Goal: Check status: Check status

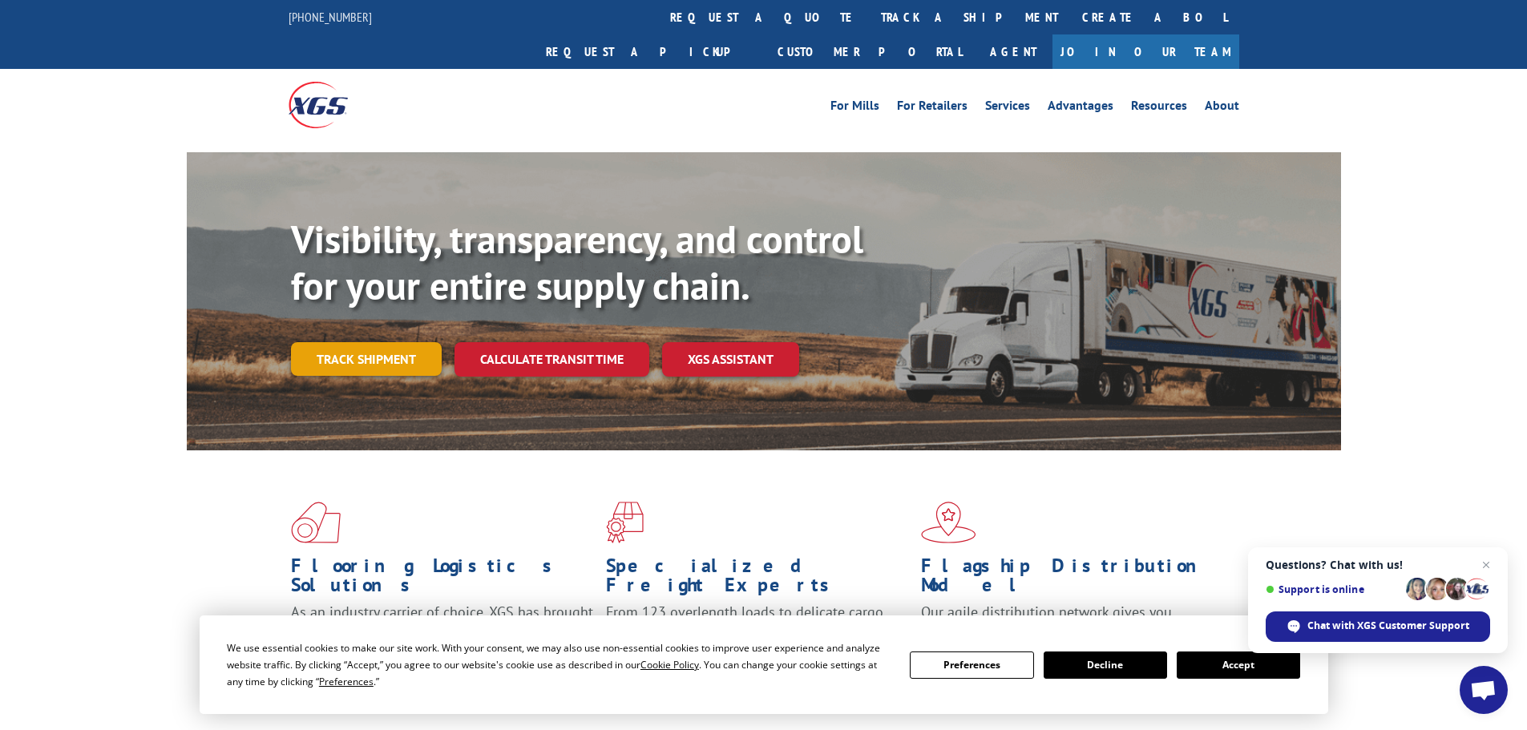
click at [390, 342] on link "Track shipment" at bounding box center [366, 359] width 151 height 34
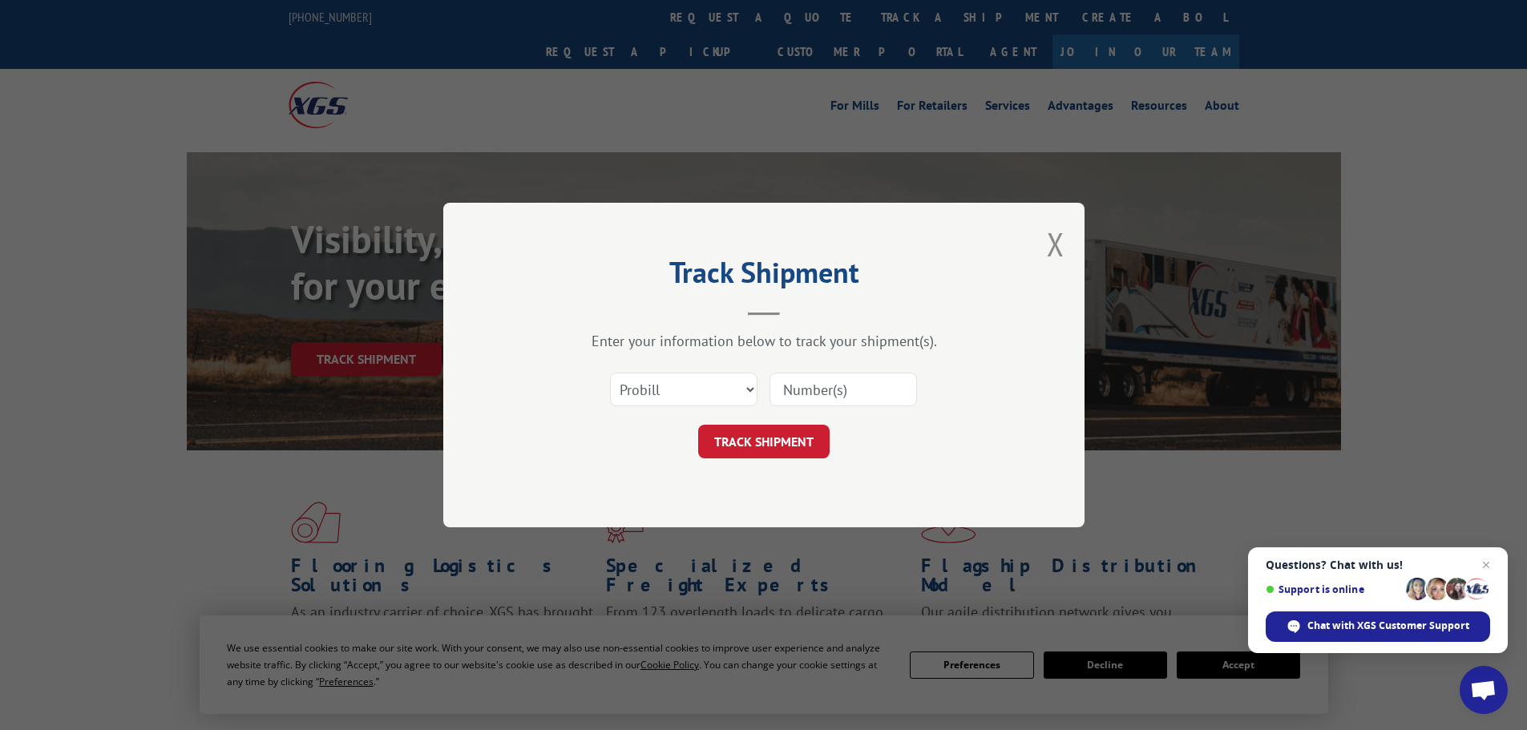
paste input "17634448"
type input "17634448"
click at [782, 445] on button "TRACK SHIPMENT" at bounding box center [763, 442] width 131 height 34
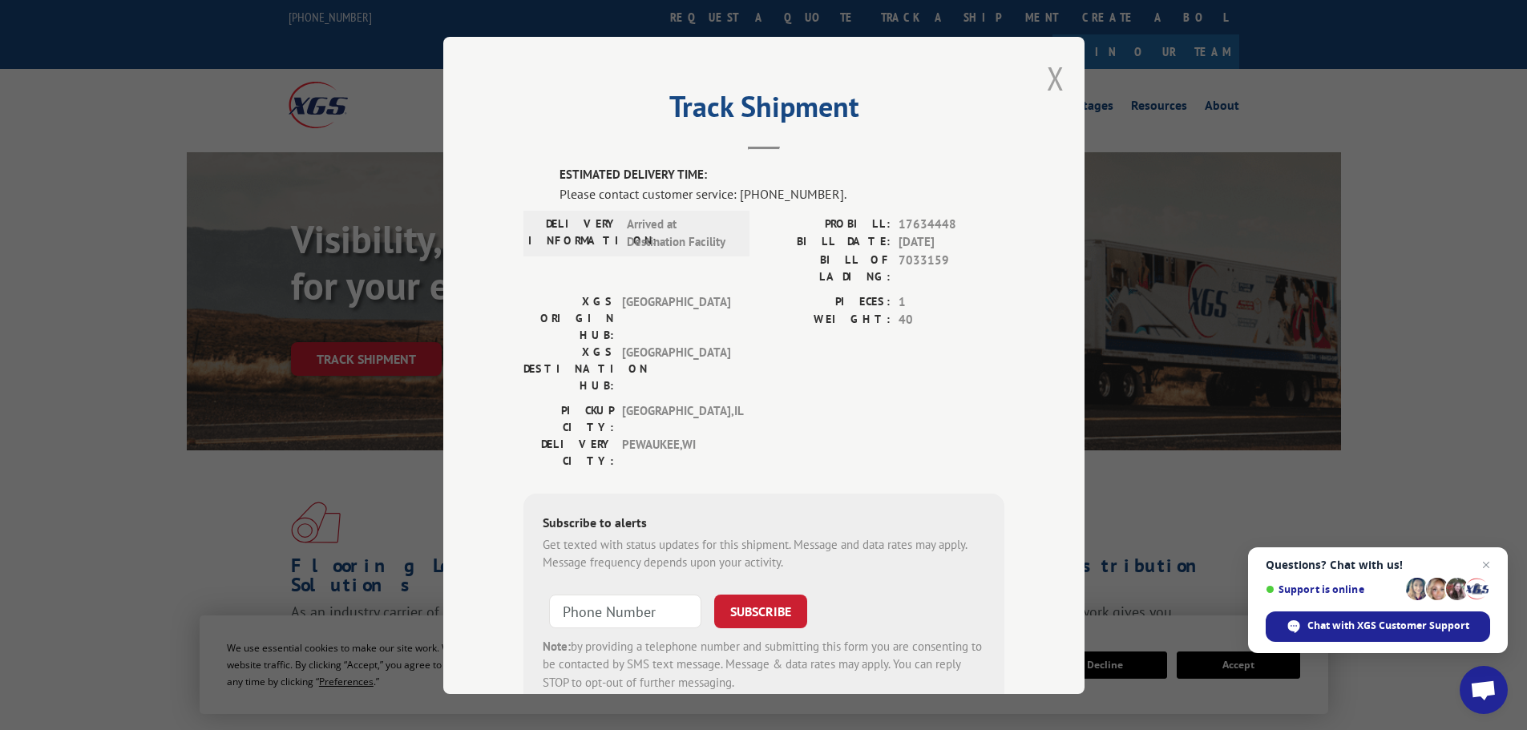
click at [1048, 80] on button "Close modal" at bounding box center [1056, 78] width 18 height 42
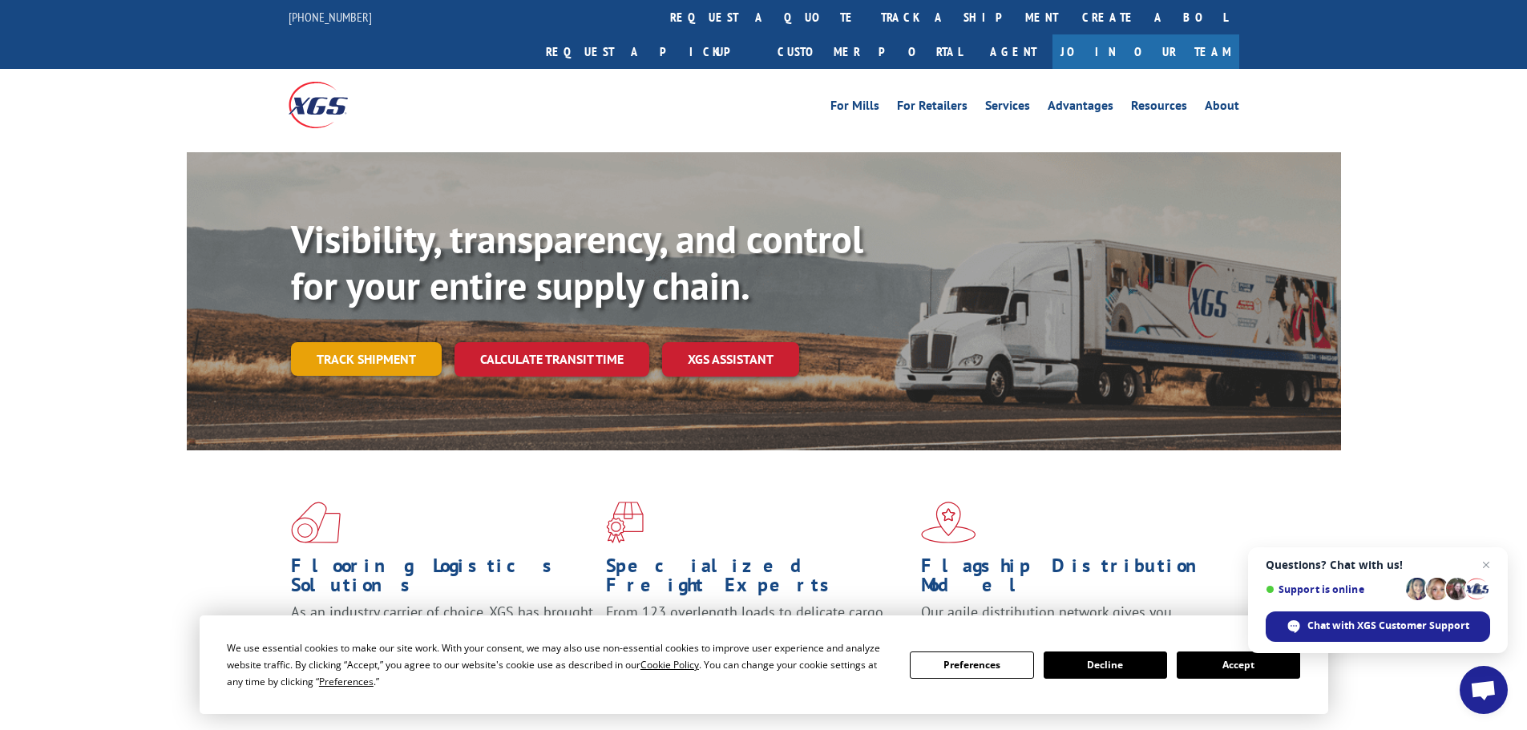
click at [412, 342] on link "Track shipment" at bounding box center [366, 359] width 151 height 34
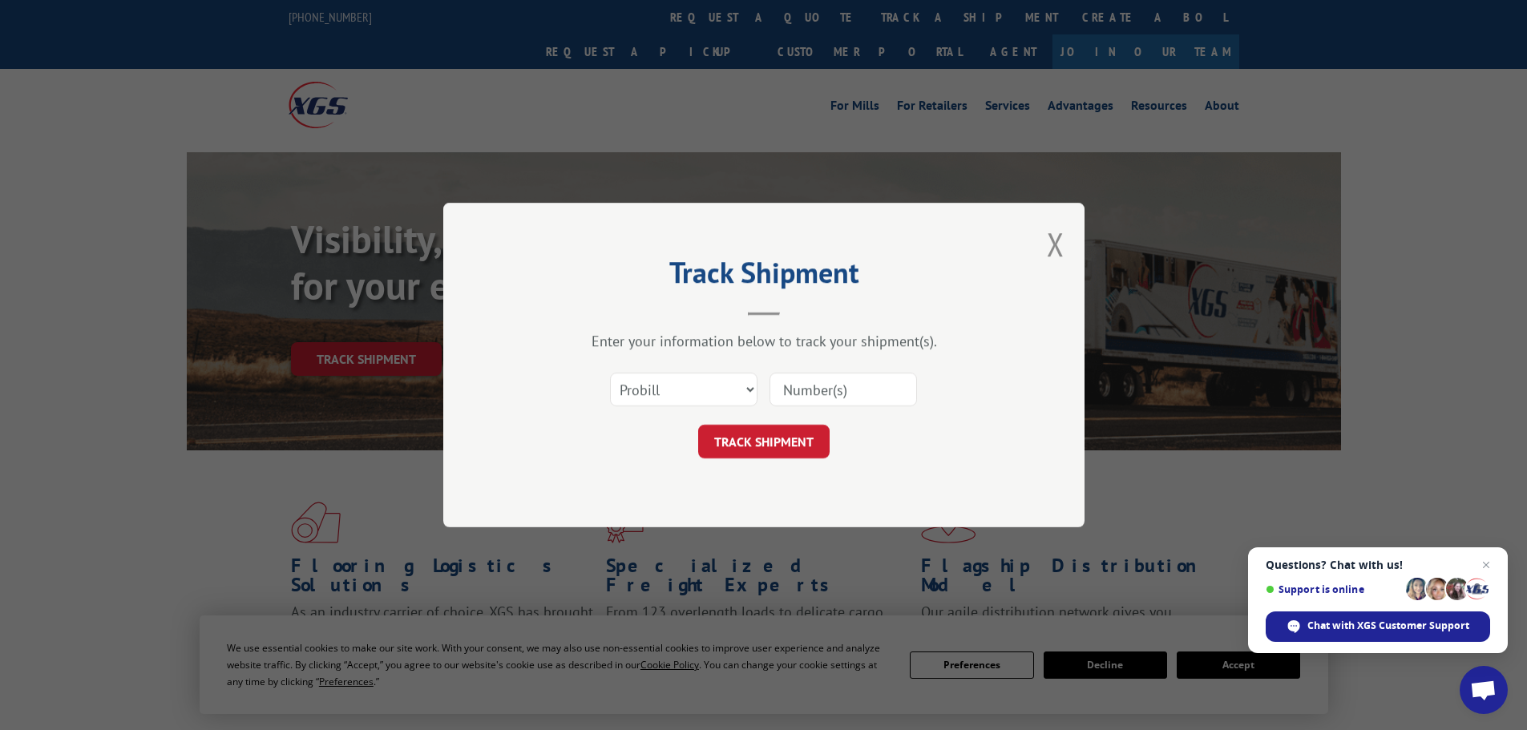
paste input "17634448"
type input "17634448"
click at [760, 445] on button "TRACK SHIPMENT" at bounding box center [763, 442] width 131 height 34
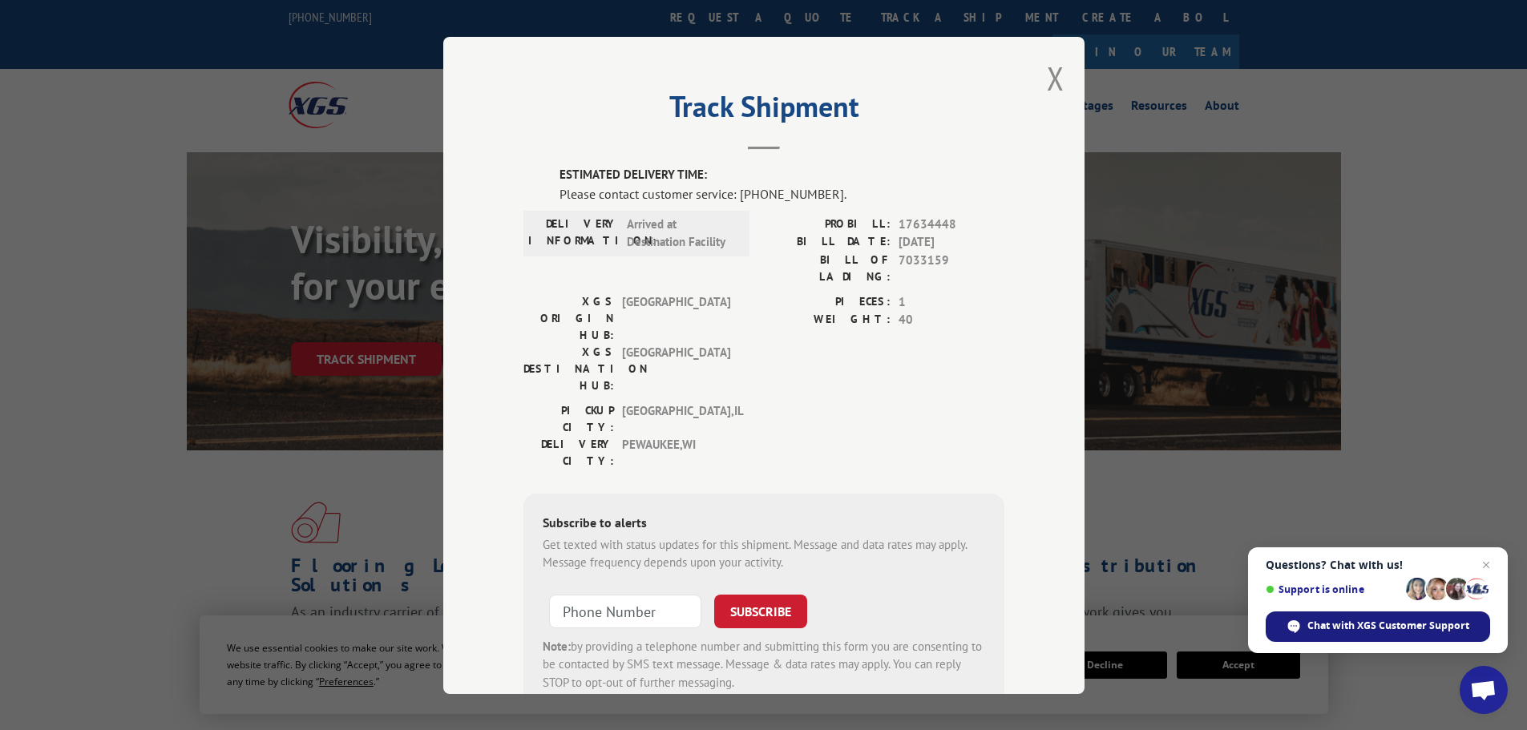
click at [1384, 622] on span "Chat with XGS Customer Support" at bounding box center [1388, 626] width 162 height 14
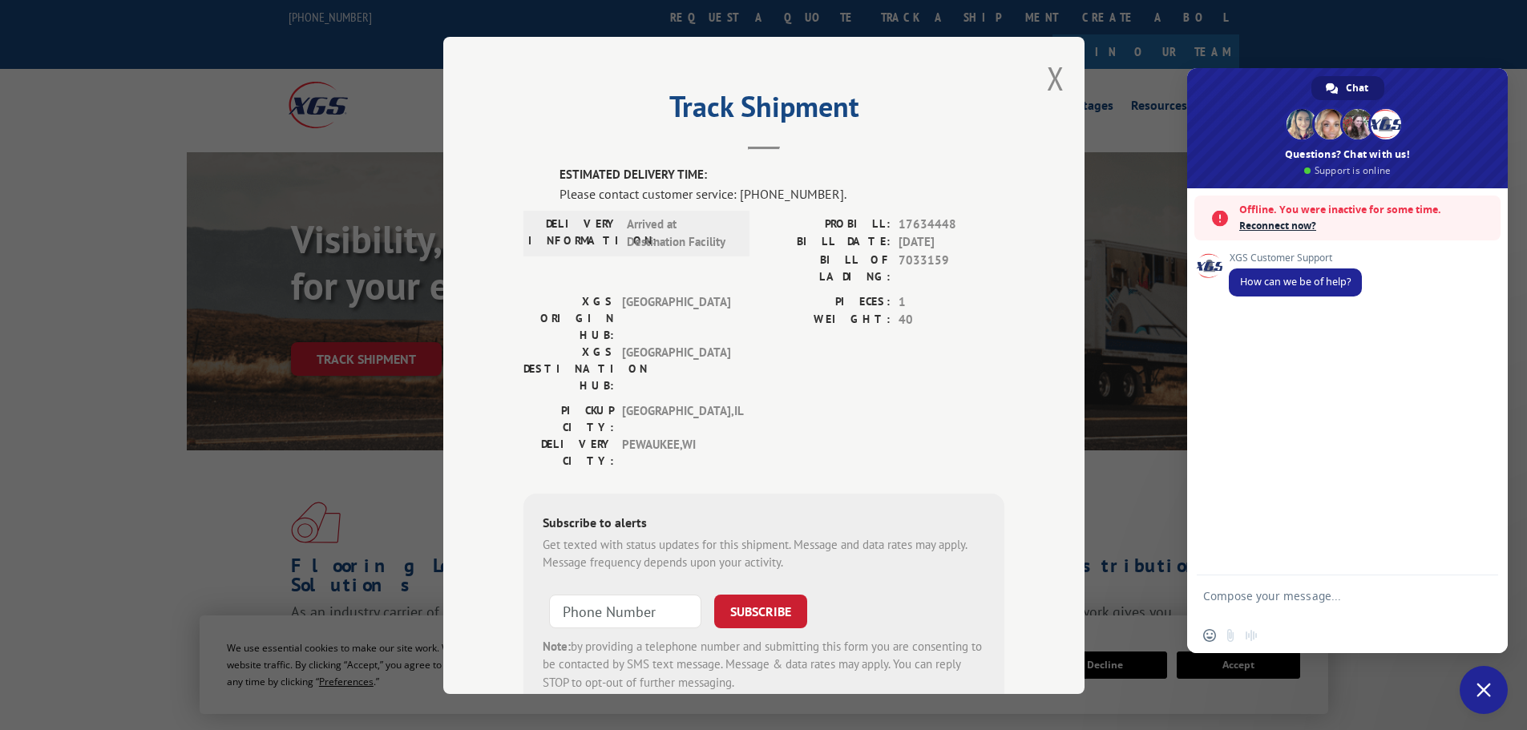
click at [1223, 311] on div "XGS Customer Support How can we be of help?" at bounding box center [1347, 381] width 321 height 387
click at [1259, 286] on span "How can we be of help?" at bounding box center [1295, 282] width 111 height 14
click at [1259, 619] on div "Insert an emoji Send a file Audio message" at bounding box center [1347, 635] width 321 height 35
click at [1277, 599] on textarea "Compose your message..." at bounding box center [1329, 603] width 253 height 29
type textarea "Probill 17634448 was this delivered"
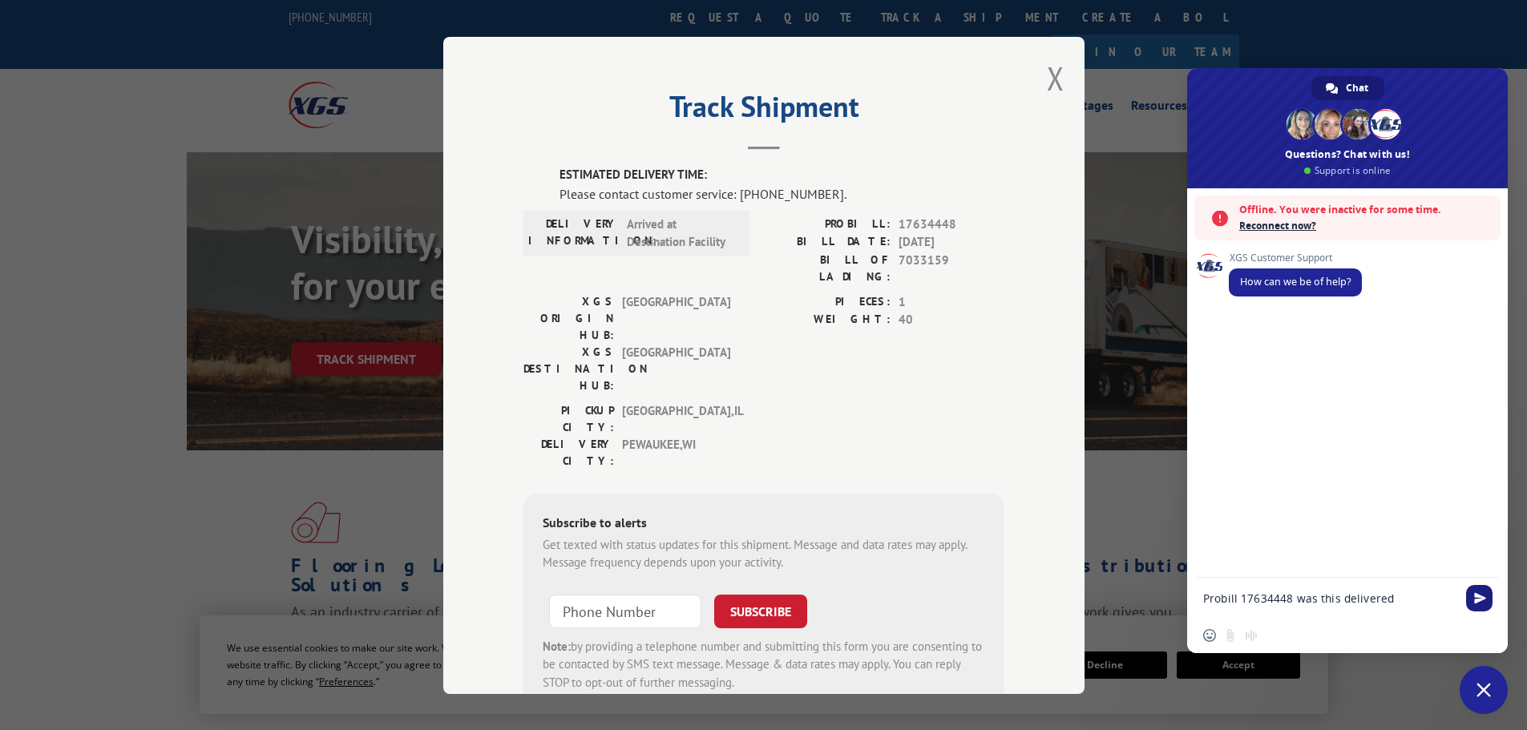
click at [1477, 598] on span "Send" at bounding box center [1480, 598] width 12 height 12
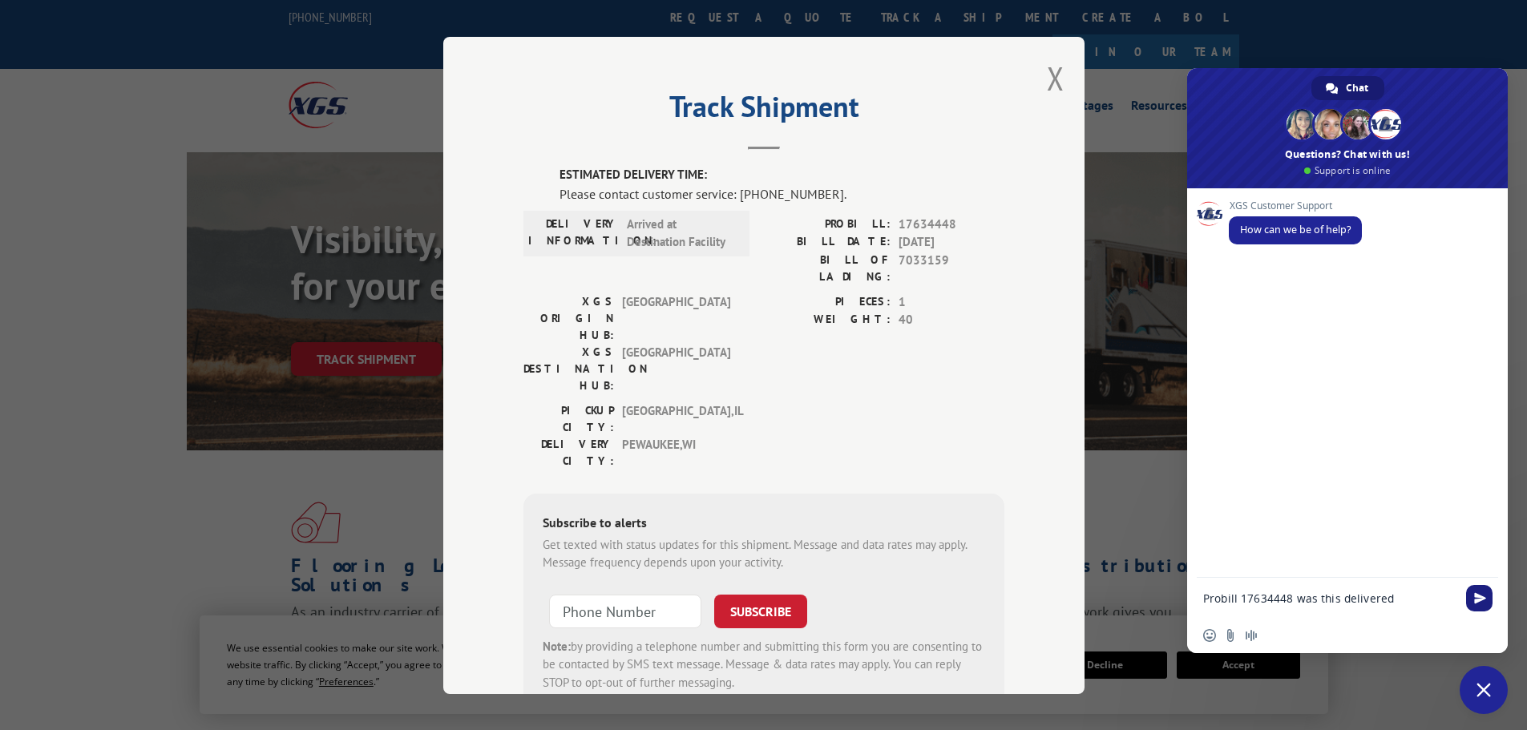
click at [1477, 598] on span "Send" at bounding box center [1480, 598] width 12 height 12
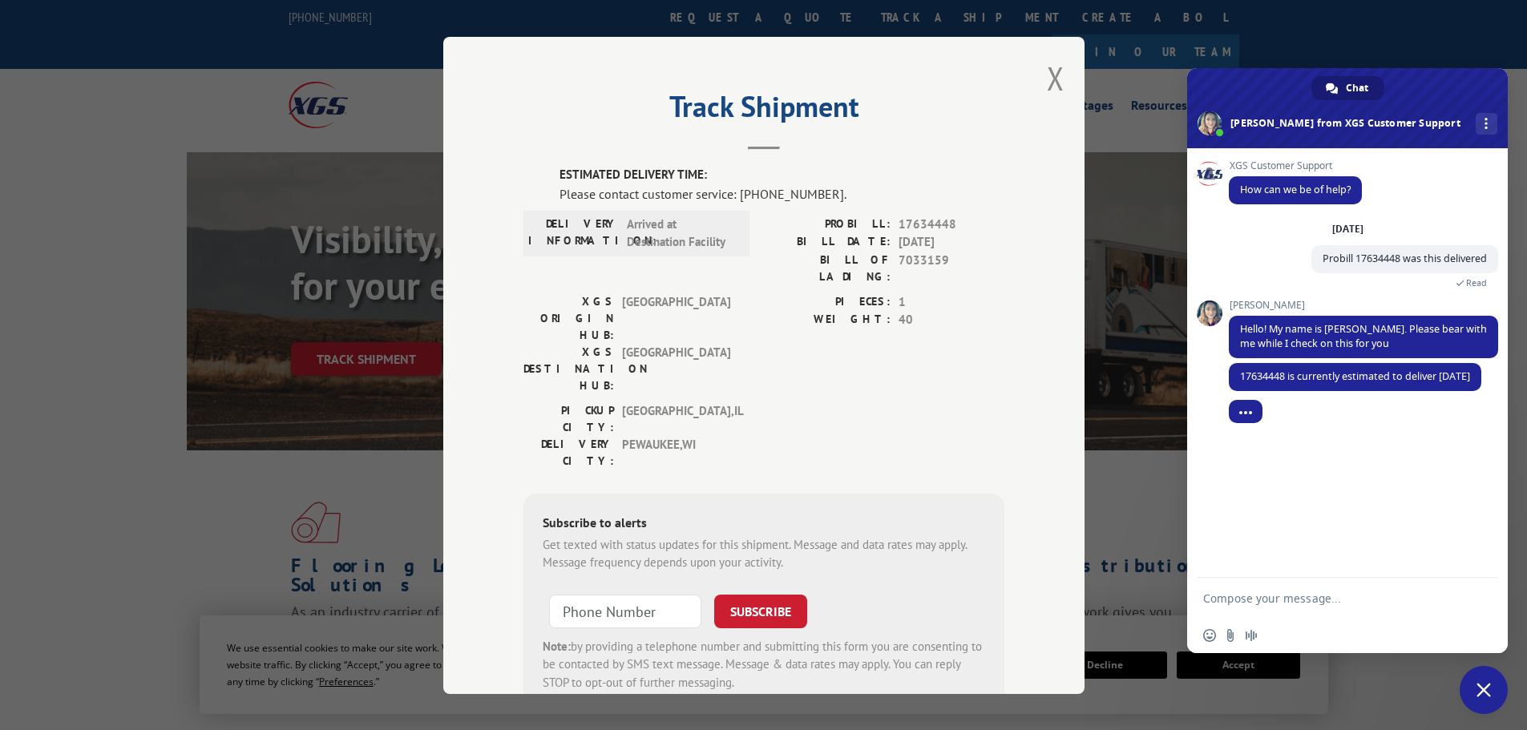
click at [1248, 593] on textarea "Compose your message..." at bounding box center [1329, 599] width 253 height 14
type textarea "thank you"
click at [1474, 596] on span "Send" at bounding box center [1480, 598] width 12 height 12
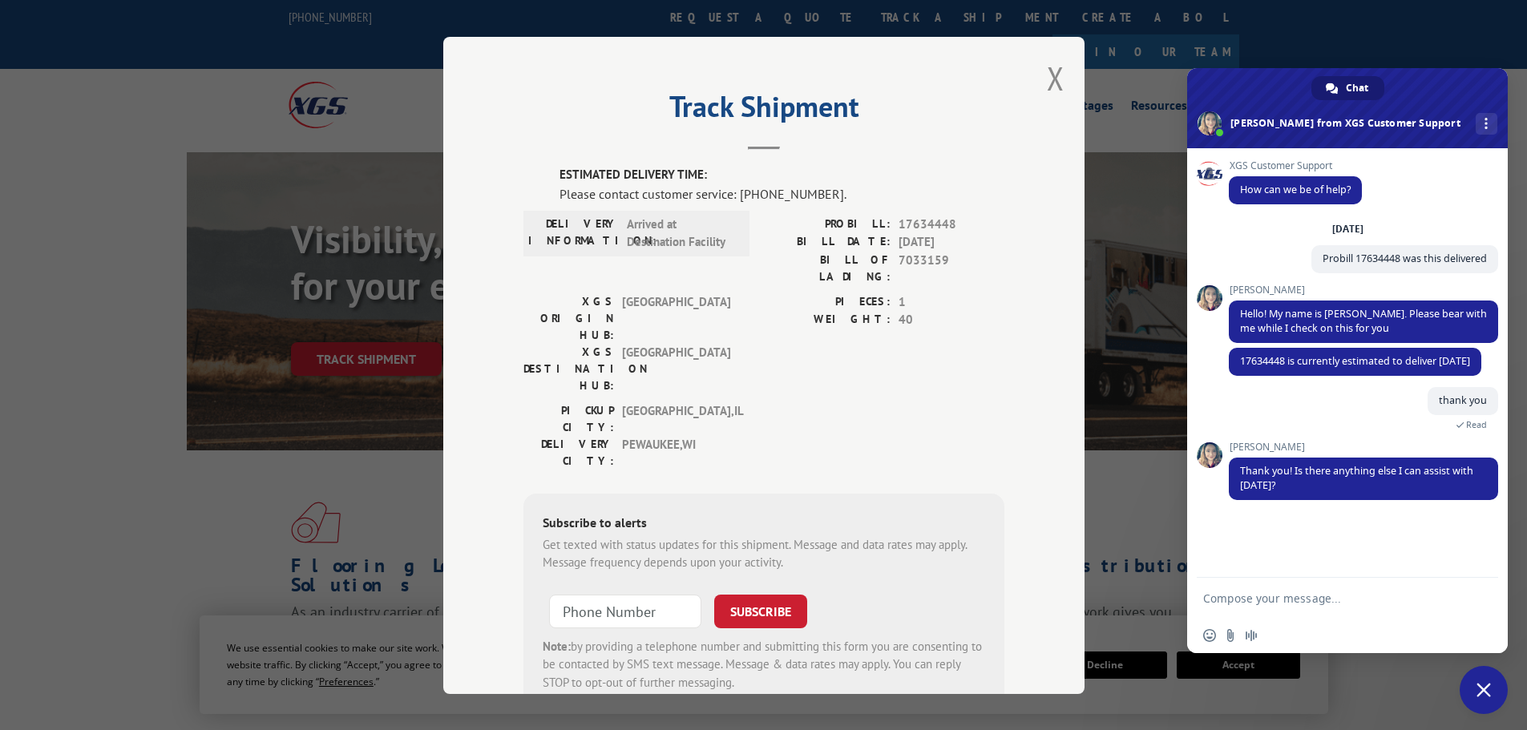
click at [1295, 607] on form at bounding box center [1329, 599] width 253 height 43
click at [1255, 597] on textarea "Compose your message..." at bounding box center [1329, 599] width 253 height 14
type textarea "No thank you"
click at [1478, 596] on span "Send" at bounding box center [1480, 598] width 12 height 12
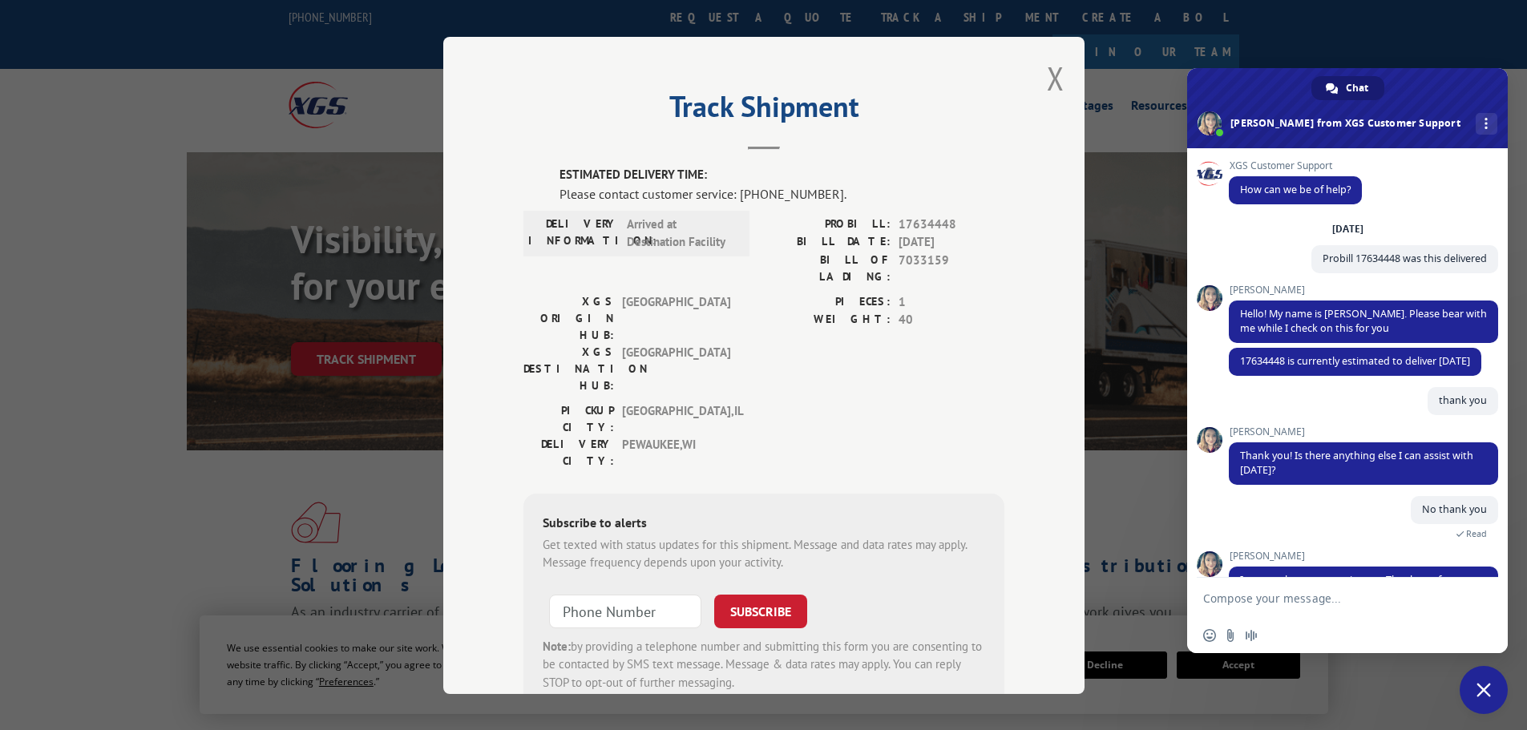
scroll to position [107, 0]
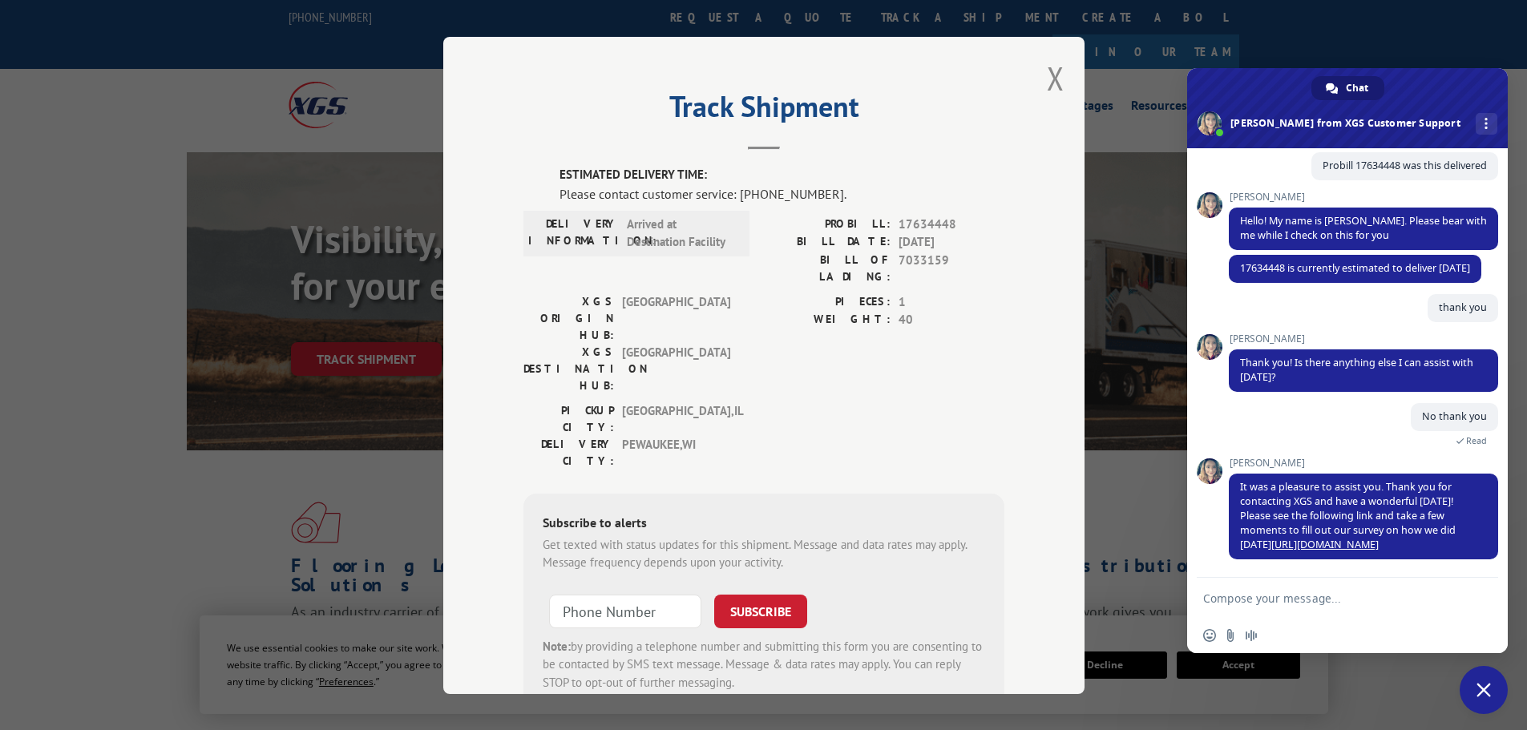
click at [1487, 688] on span "Close chat" at bounding box center [1484, 690] width 14 height 14
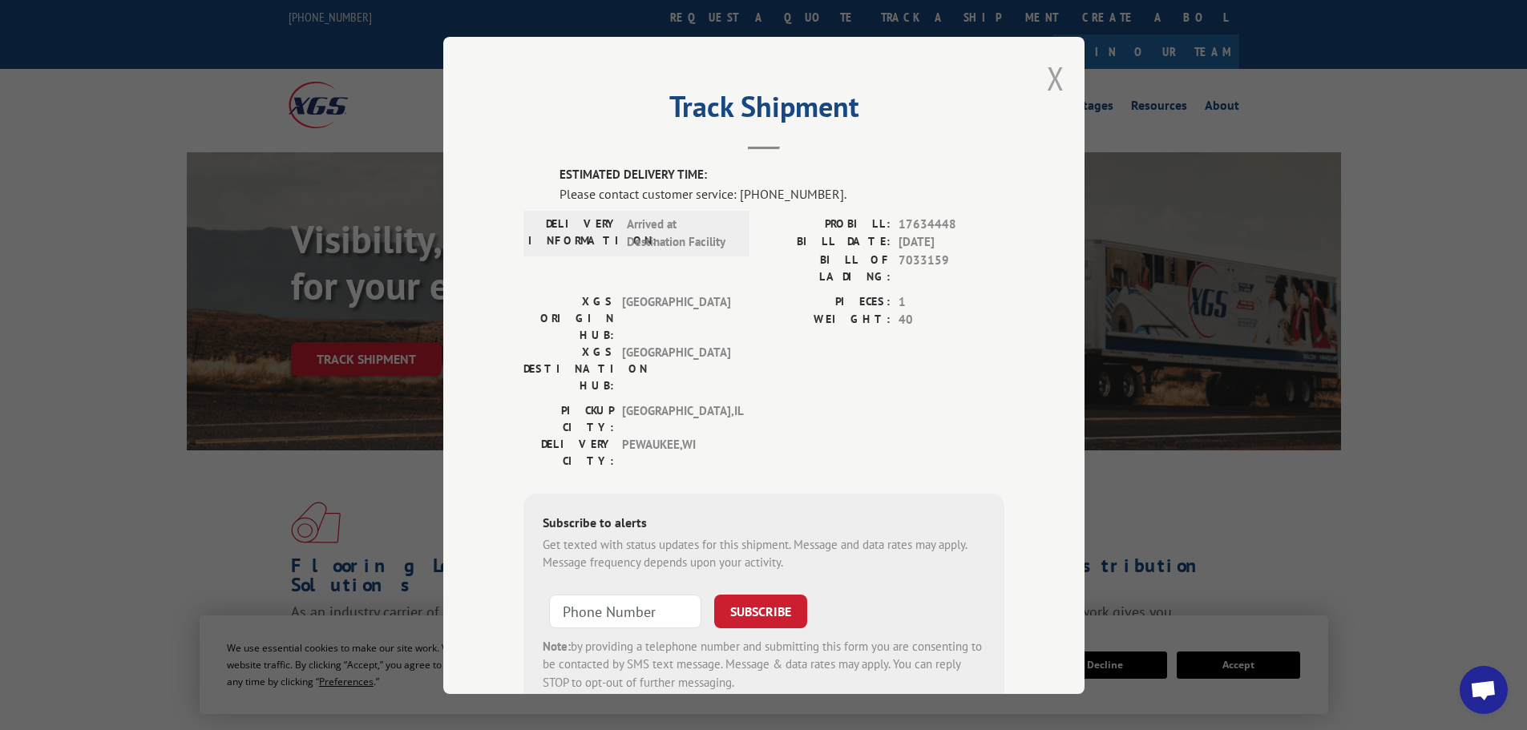
click at [1047, 75] on button "Close modal" at bounding box center [1056, 78] width 18 height 42
